Goal: Task Accomplishment & Management: Manage account settings

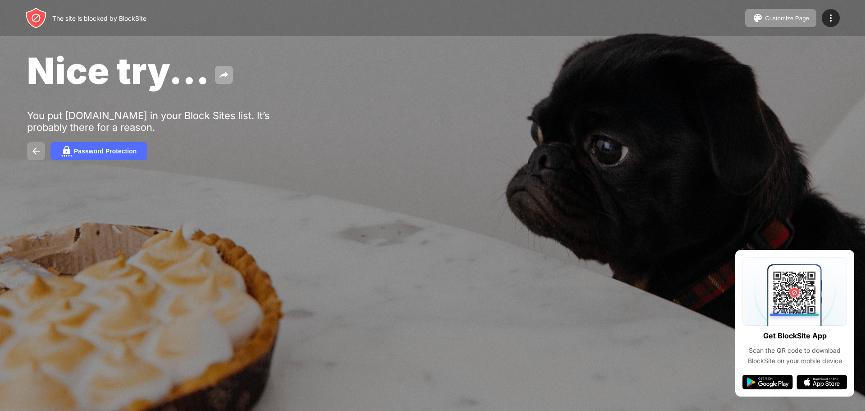
click at [37, 156] on img at bounding box center [36, 151] width 11 height 11
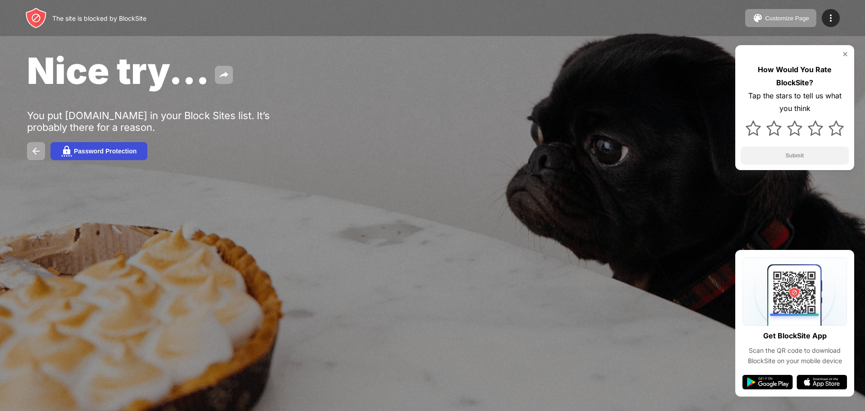
click at [134, 153] on div "Password Protection" at bounding box center [105, 150] width 63 height 7
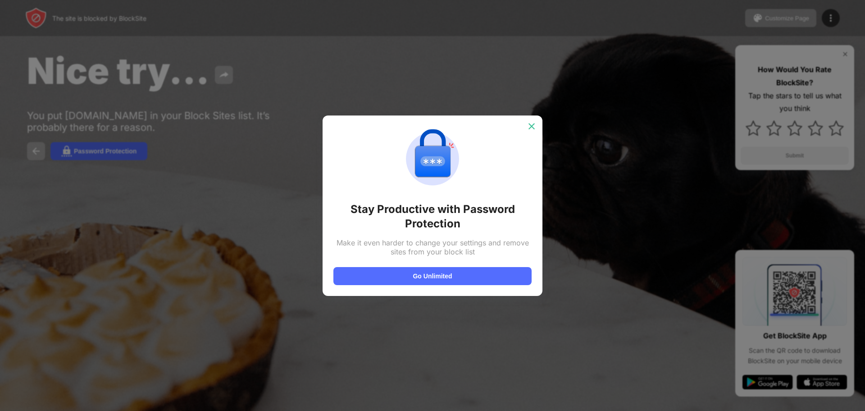
click at [532, 125] on img at bounding box center [531, 126] width 9 height 9
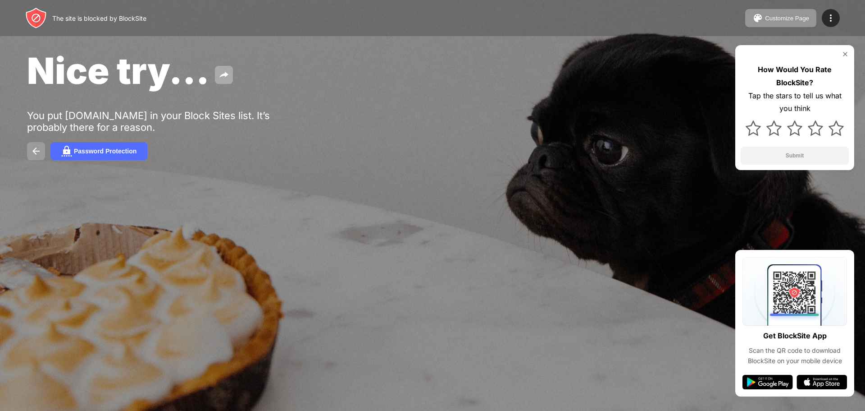
click at [33, 157] on button at bounding box center [36, 151] width 18 height 18
click at [41, 148] on img at bounding box center [36, 151] width 11 height 11
drag, startPoint x: 352, startPoint y: 397, endPoint x: 347, endPoint y: 416, distance: 19.7
click at [347, 410] on html "The site is blocked by BlockSite Customize Page Edit Block List Redirect Custom…" at bounding box center [432, 205] width 865 height 411
